Goal: Check status: Check status

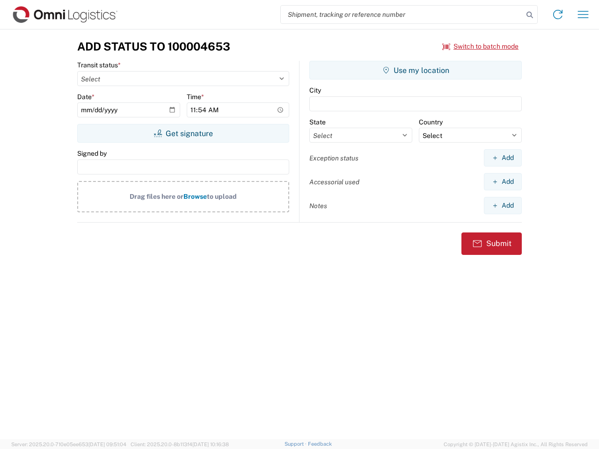
click at [402, 15] on input "search" at bounding box center [402, 15] width 242 height 18
click at [530, 15] on icon at bounding box center [529, 14] width 13 height 13
click at [558, 15] on icon at bounding box center [557, 14] width 15 height 15
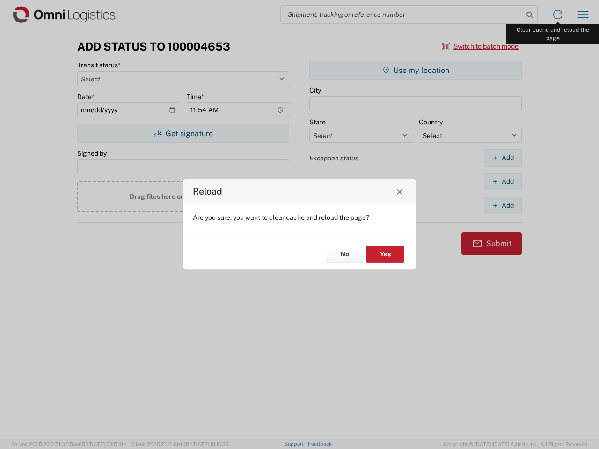
click at [583, 15] on div "Reload Are you sure, you want to clear cache and reload the page? No Yes" at bounding box center [299, 224] width 599 height 449
click at [480, 46] on div "Reload Are you sure, you want to clear cache and reload the page? No Yes" at bounding box center [299, 224] width 599 height 449
click at [183, 133] on div "Reload Are you sure, you want to clear cache and reload the page? No Yes" at bounding box center [299, 224] width 599 height 449
click at [415, 70] on div "Reload Are you sure, you want to clear cache and reload the page? No Yes" at bounding box center [299, 224] width 599 height 449
click at [502, 158] on div "Reload Are you sure, you want to clear cache and reload the page? No Yes" at bounding box center [299, 224] width 599 height 449
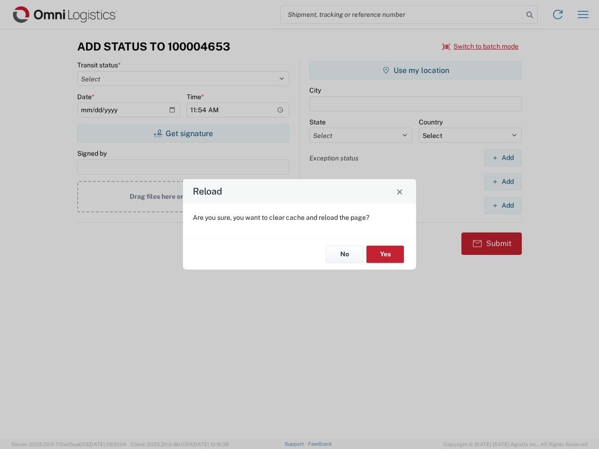
click at [502, 181] on div "Reload Are you sure, you want to clear cache and reload the page? No Yes" at bounding box center [299, 224] width 599 height 449
click at [502, 205] on div "Reload Are you sure, you want to clear cache and reload the page? No Yes" at bounding box center [299, 224] width 599 height 449
